Goal: Task Accomplishment & Management: Manage account settings

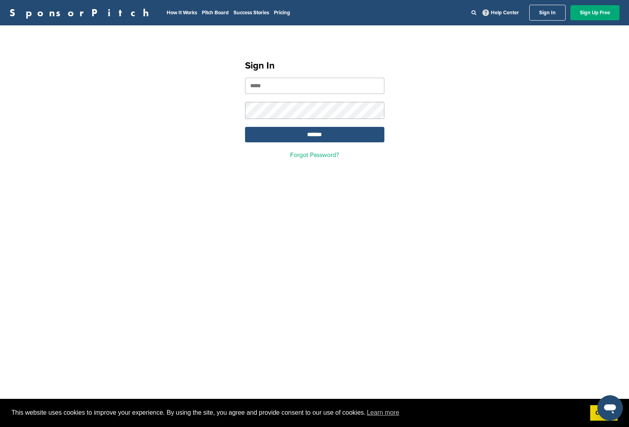
type input "**********"
click at [345, 132] on input "*******" at bounding box center [314, 134] width 139 height 15
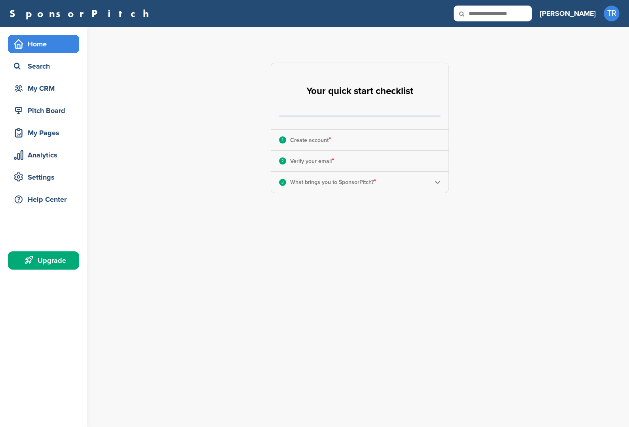
click at [493, 19] on div "SponsorPitch" at bounding box center [271, 14] width 523 height 16
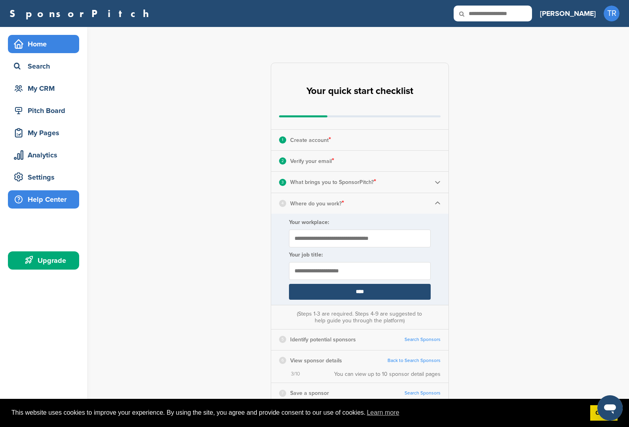
click at [60, 205] on div "Help Center" at bounding box center [45, 199] width 67 height 14
